Goal: Transaction & Acquisition: Purchase product/service

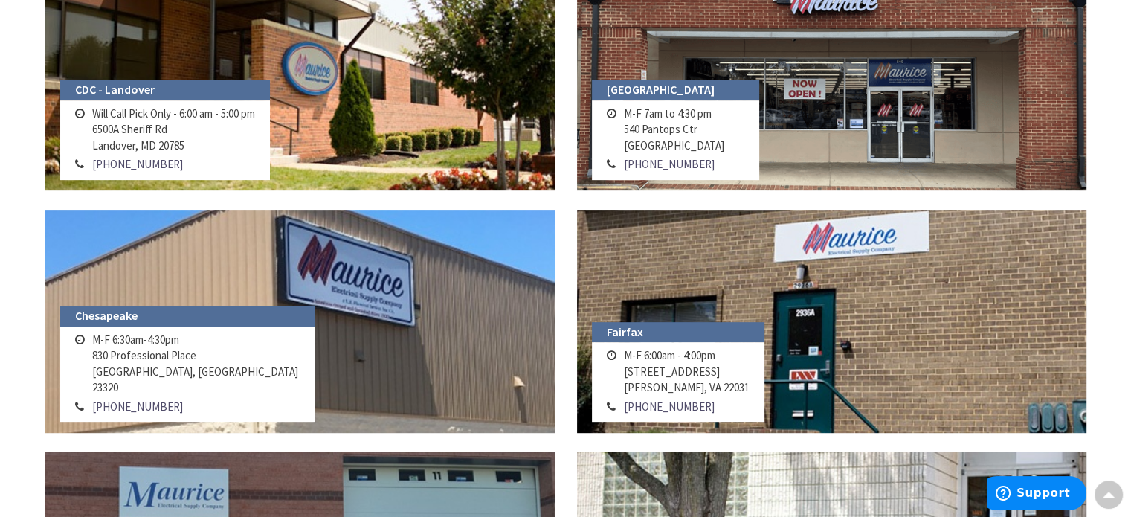
scroll to position [616, 0]
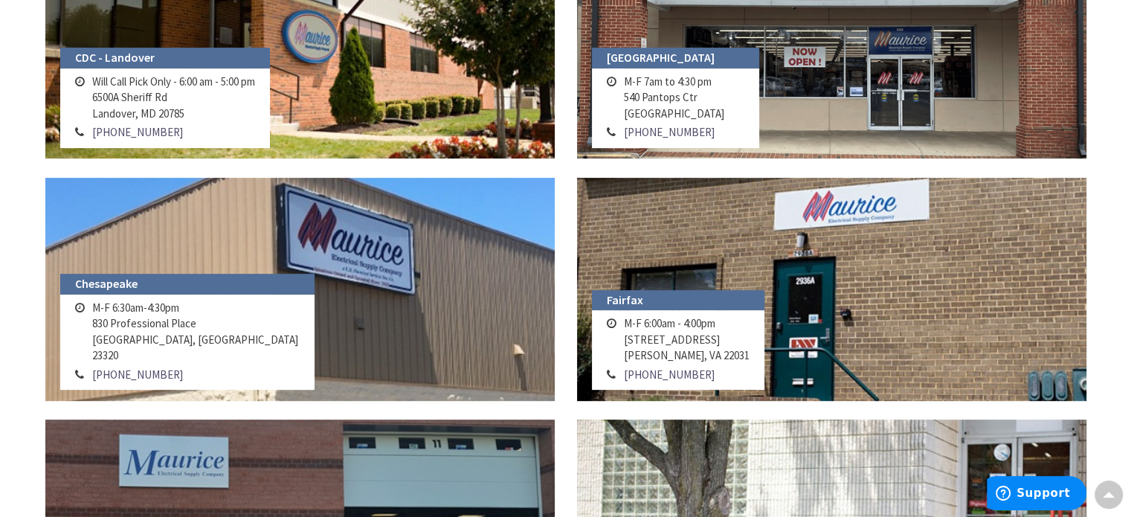
click at [681, 335] on td "M-F 6:00am - 4:00pm 2936-A Prosperity Ave Merrifield, VA 22031" at bounding box center [686, 339] width 133 height 51
click at [652, 319] on td "M-F 6:00am - 4:00pm 2936-A Prosperity Ave Merrifield, VA 22031" at bounding box center [686, 339] width 133 height 51
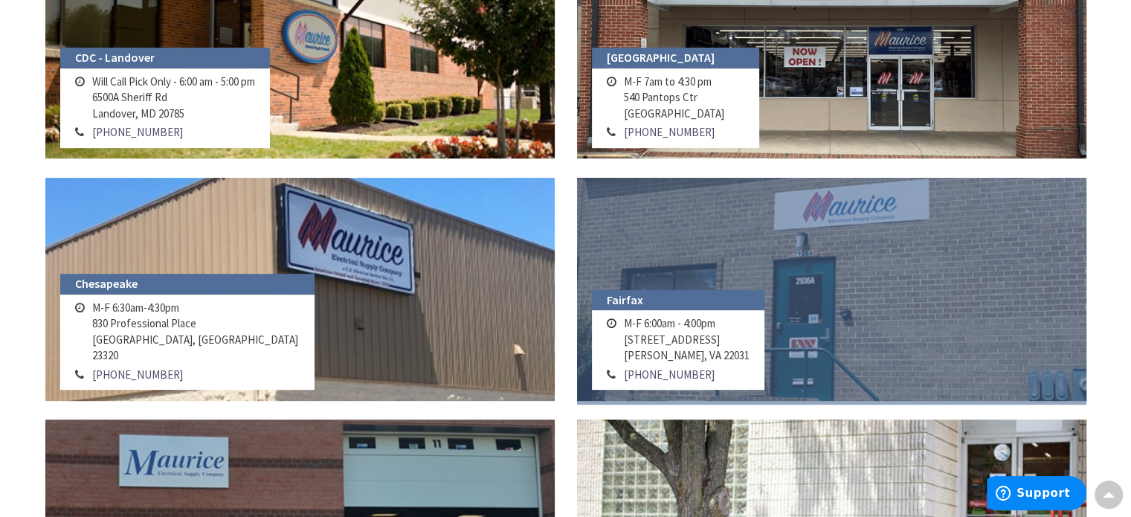
click at [859, 202] on link at bounding box center [831, 289] width 509 height 223
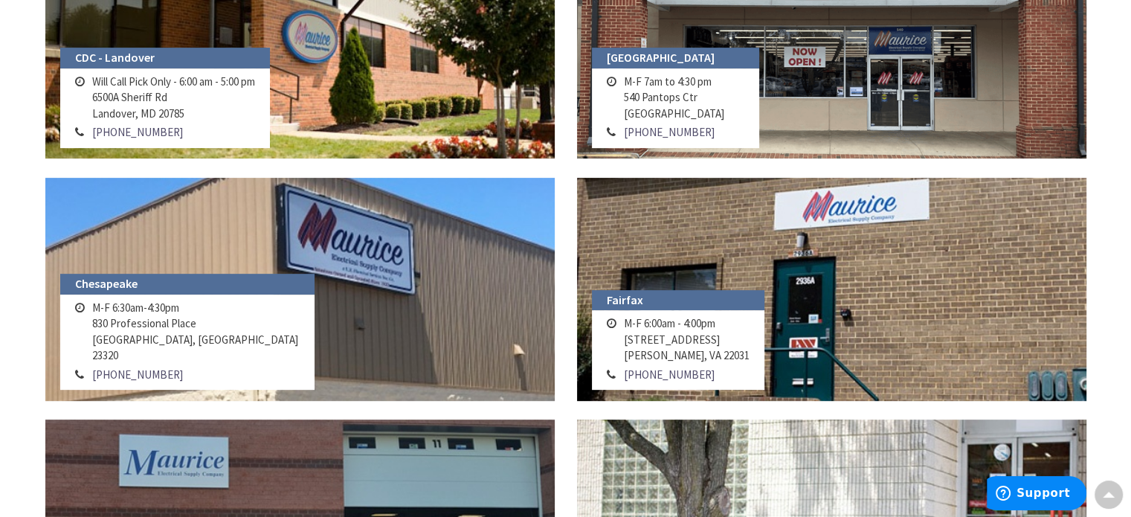
click at [701, 334] on td "M-F 6:00am - 4:00pm 2936-A Prosperity Ave Merrifield, VA 22031" at bounding box center [686, 339] width 133 height 51
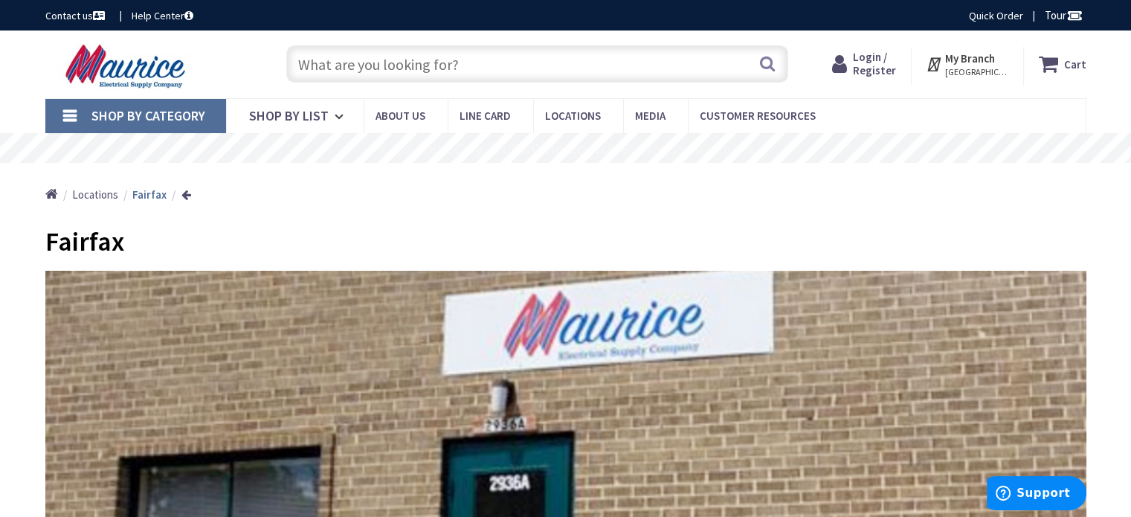
click at [473, 60] on input "text" at bounding box center [537, 63] width 502 height 37
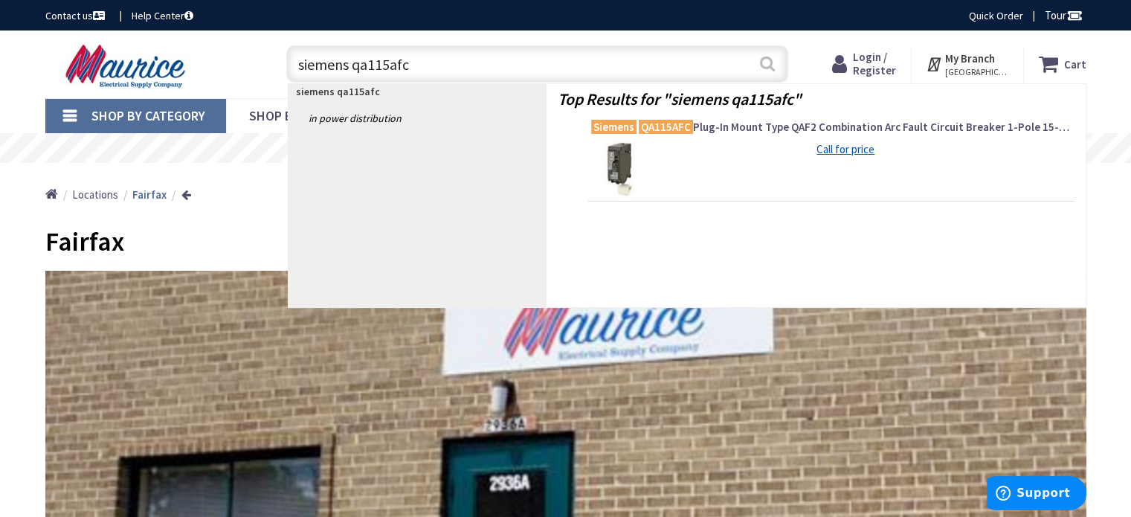
type input "siemens qa115afc"
click at [772, 69] on button "Search" at bounding box center [766, 63] width 19 height 33
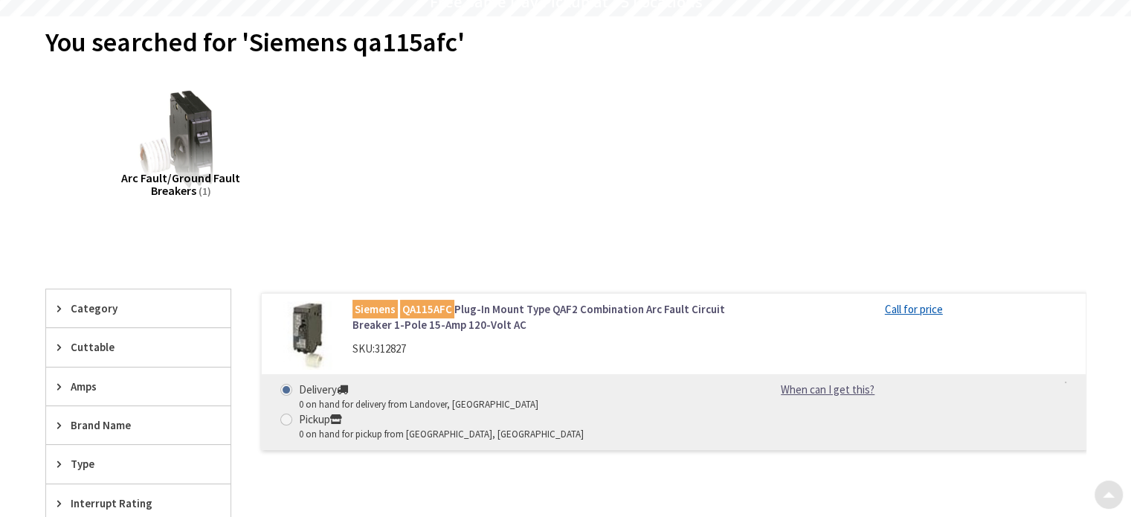
scroll to position [184, 0]
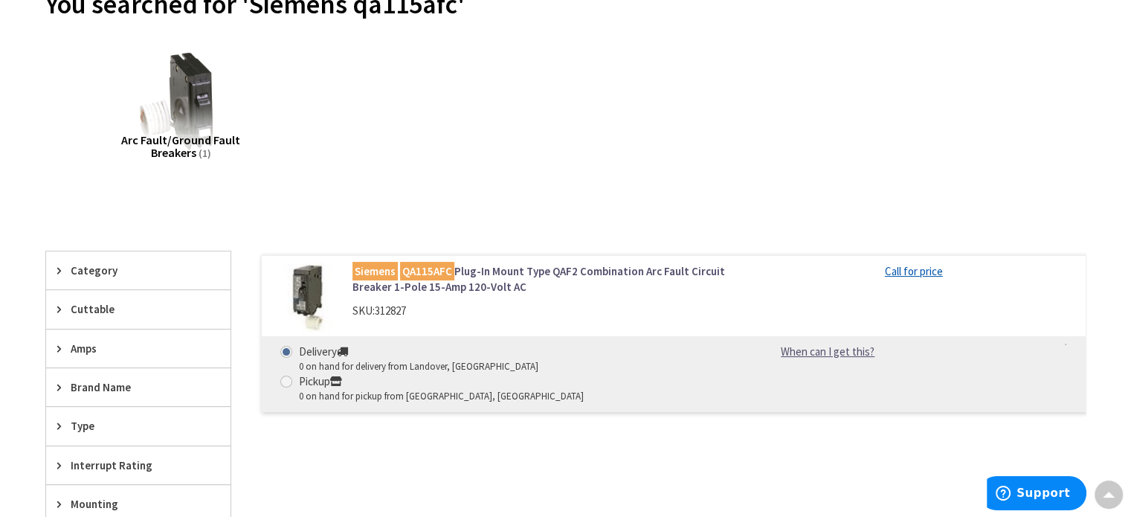
click at [292, 375] on span at bounding box center [286, 381] width 12 height 12
click at [294, 376] on input "Pickup 0 on hand for pickup from Fairfax, VA" at bounding box center [289, 381] width 10 height 10
radio input "true"
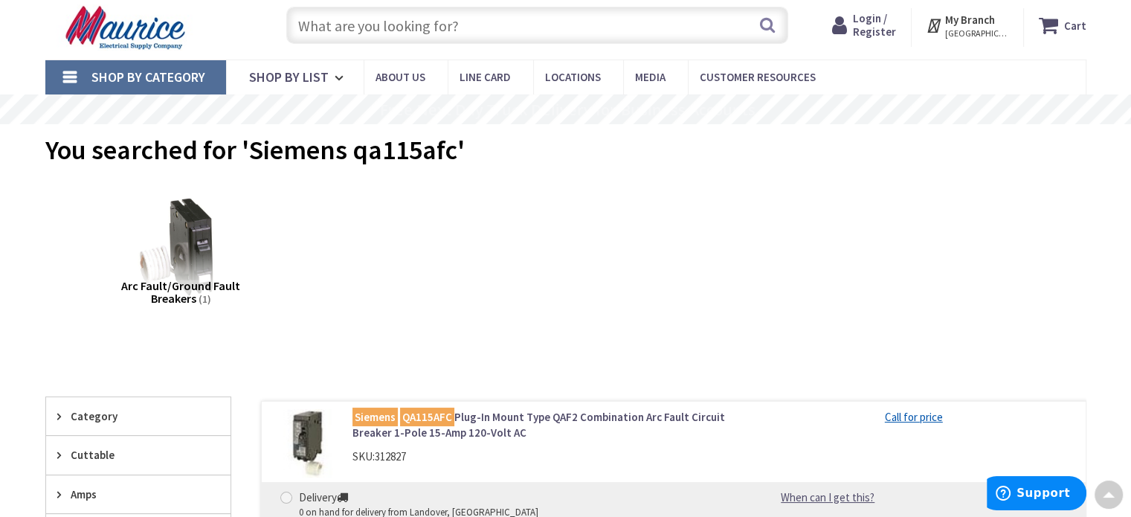
scroll to position [0, 0]
